Goal: Task Accomplishment & Management: Use online tool/utility

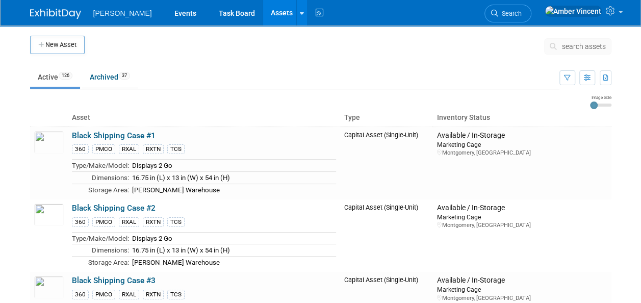
click at [563, 42] on span "search assets" at bounding box center [584, 46] width 44 height 8
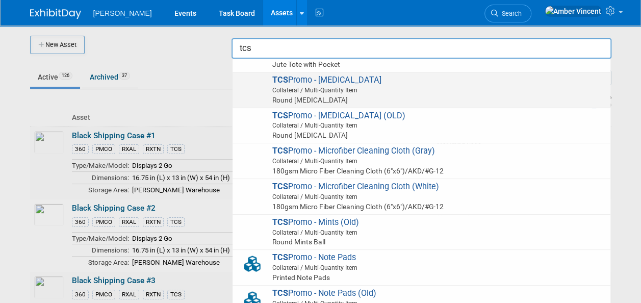
scroll to position [357, 0]
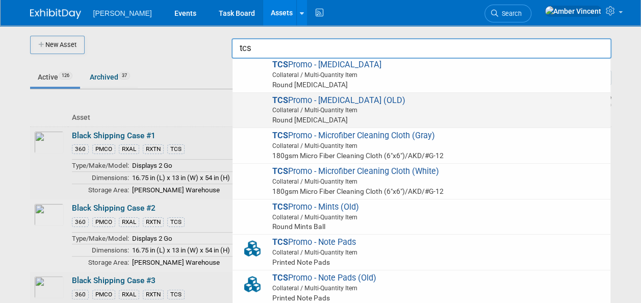
click at [337, 111] on span "Collateral / Multi-Quantity Item" at bounding box center [423, 109] width 364 height 9
type input "TCS Promo - [MEDICAL_DATA] (OLD)"
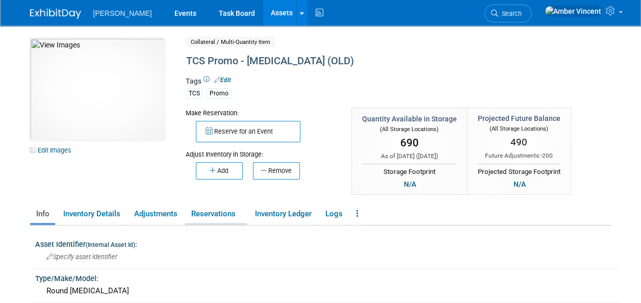
click at [217, 210] on link "Reservations" at bounding box center [216, 214] width 62 height 18
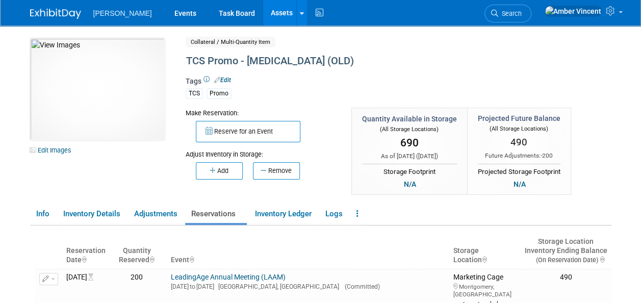
click at [263, 15] on link "Assets" at bounding box center [281, 12] width 37 height 25
